Goal: Understand site structure: Understand site structure

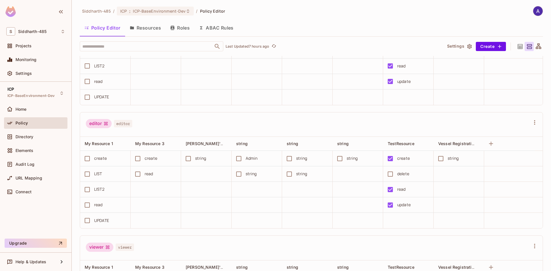
scroll to position [176, 0]
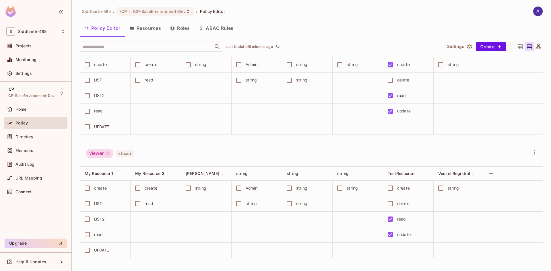
scroll to position [176, 0]
click at [160, 140] on div "viewer viewer" at bounding box center [311, 152] width 462 height 25
